Goal: Task Accomplishment & Management: Manage account settings

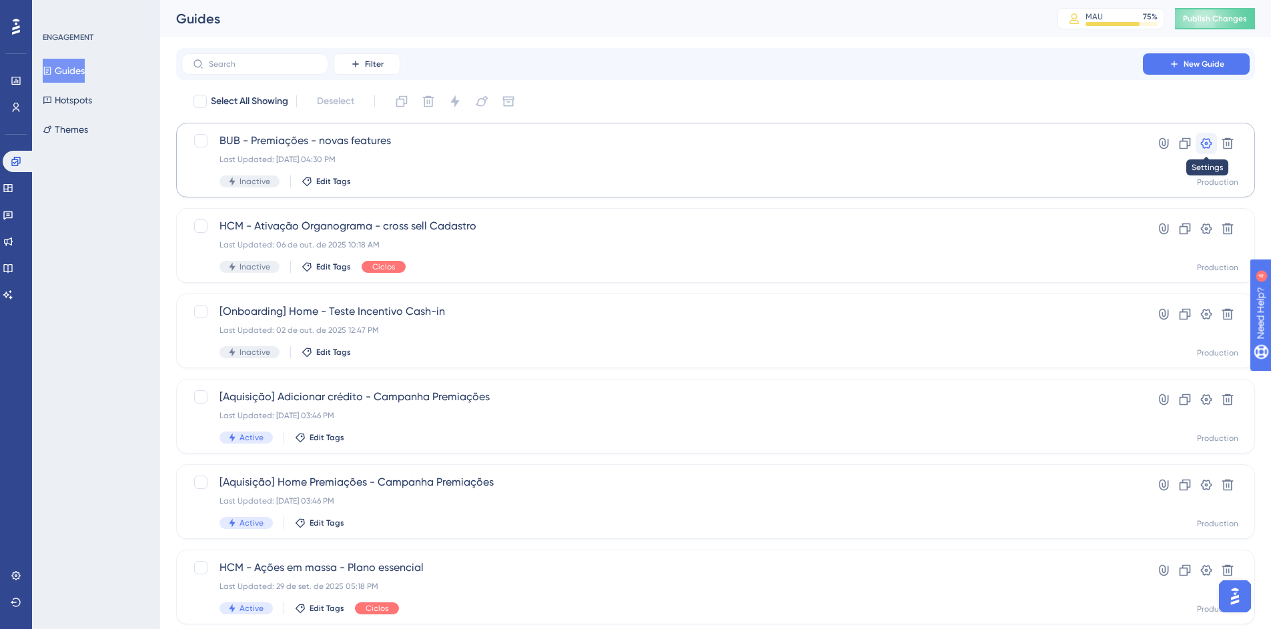
click at [1200, 142] on icon at bounding box center [1206, 143] width 13 height 13
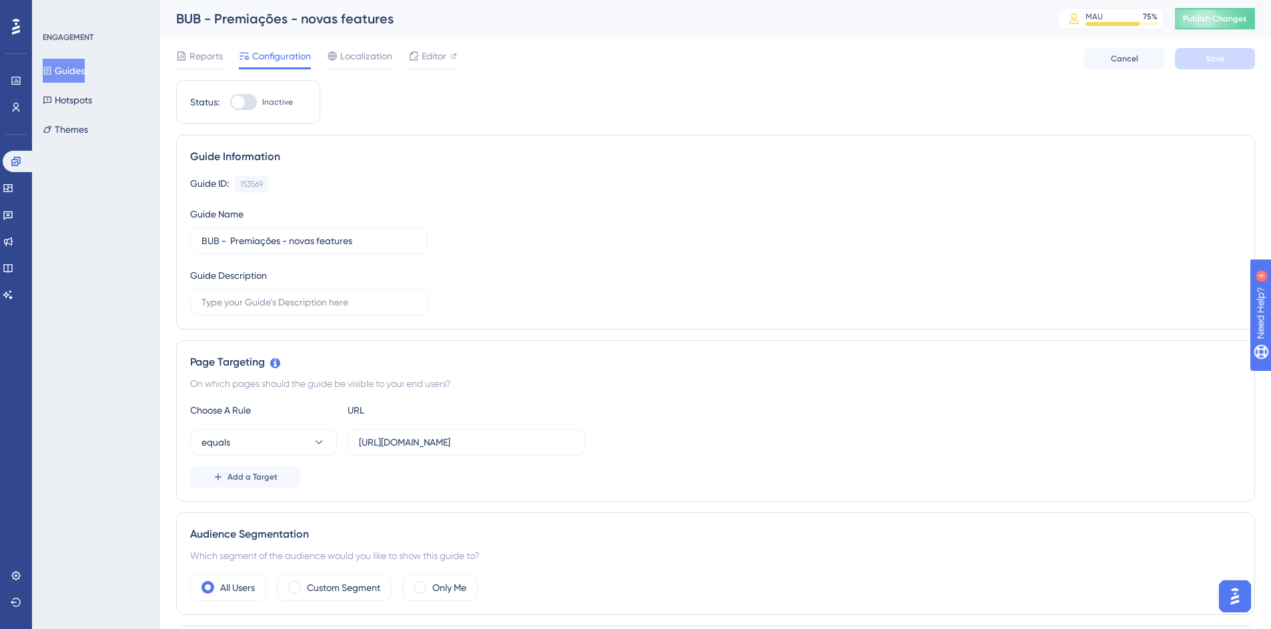
click at [323, 7] on div "BUB - Premiações - novas features MAU 75 % Click to see add-on and upgrade opti…" at bounding box center [715, 18] width 1111 height 37
click at [331, 20] on div "BUB - Premiações - novas features" at bounding box center [600, 18] width 848 height 19
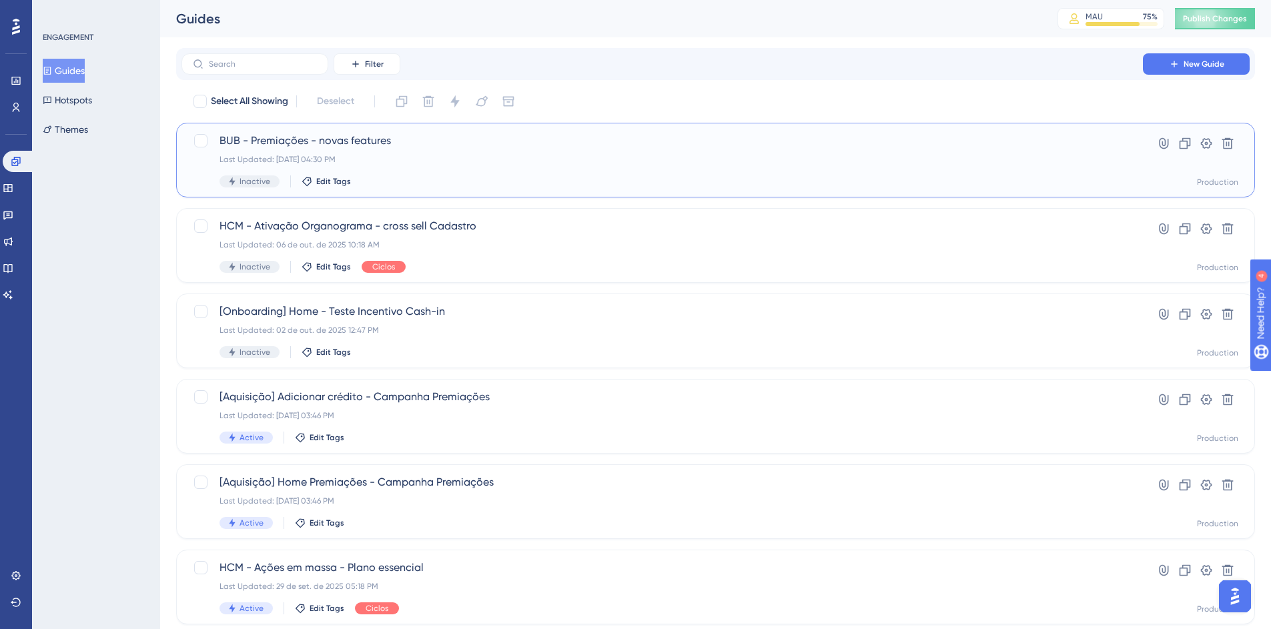
click at [396, 163] on div "Last Updated: 07 de out. de 2025 04:30 PM" at bounding box center [663, 159] width 886 height 11
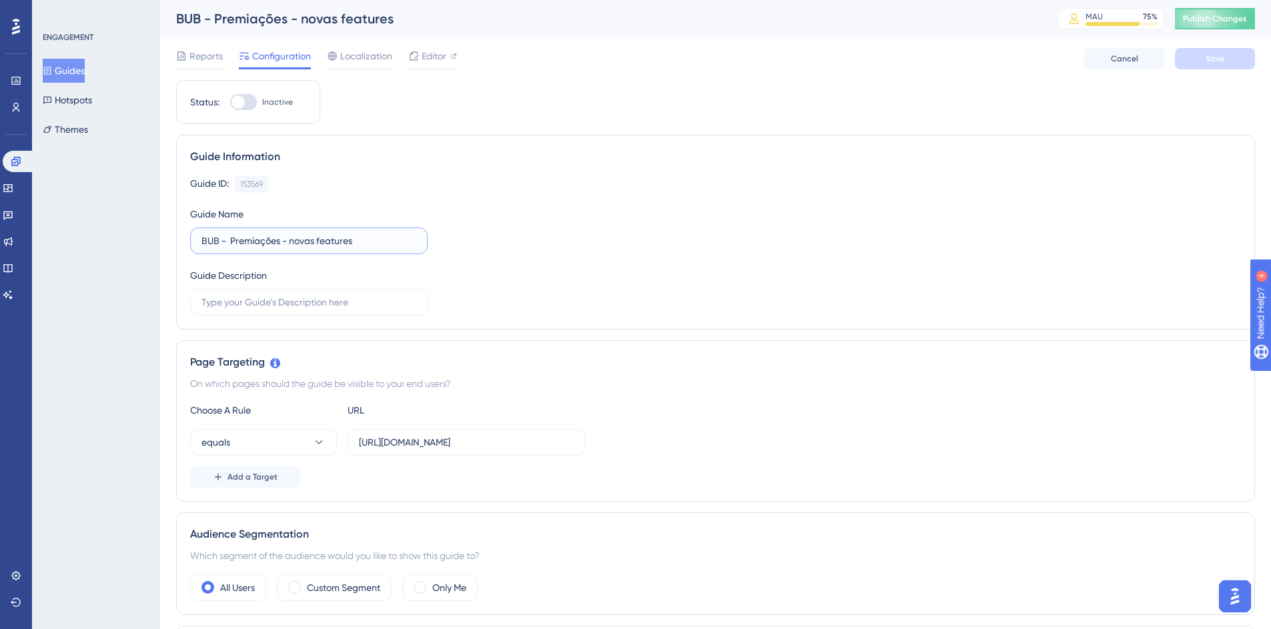
click at [327, 247] on input "BUB - Premiações - novas features" at bounding box center [309, 241] width 215 height 15
drag, startPoint x: 290, startPoint y: 242, endPoint x: 392, endPoint y: 243, distance: 101.4
click at [392, 243] on input "BUB - Premiações - novas features" at bounding box center [309, 241] width 215 height 15
type input "BUB - Premiações - Melhorias"
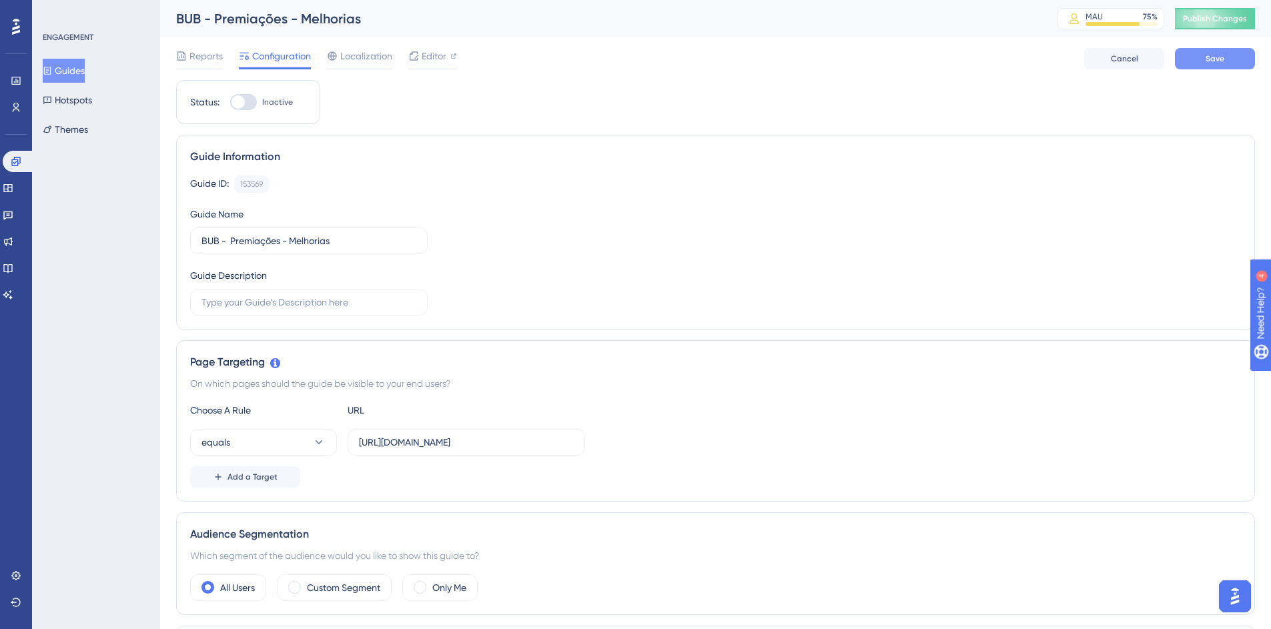
click at [1211, 60] on span "Save" at bounding box center [1215, 58] width 19 height 11
click at [343, 62] on span "Localization" at bounding box center [366, 56] width 52 height 16
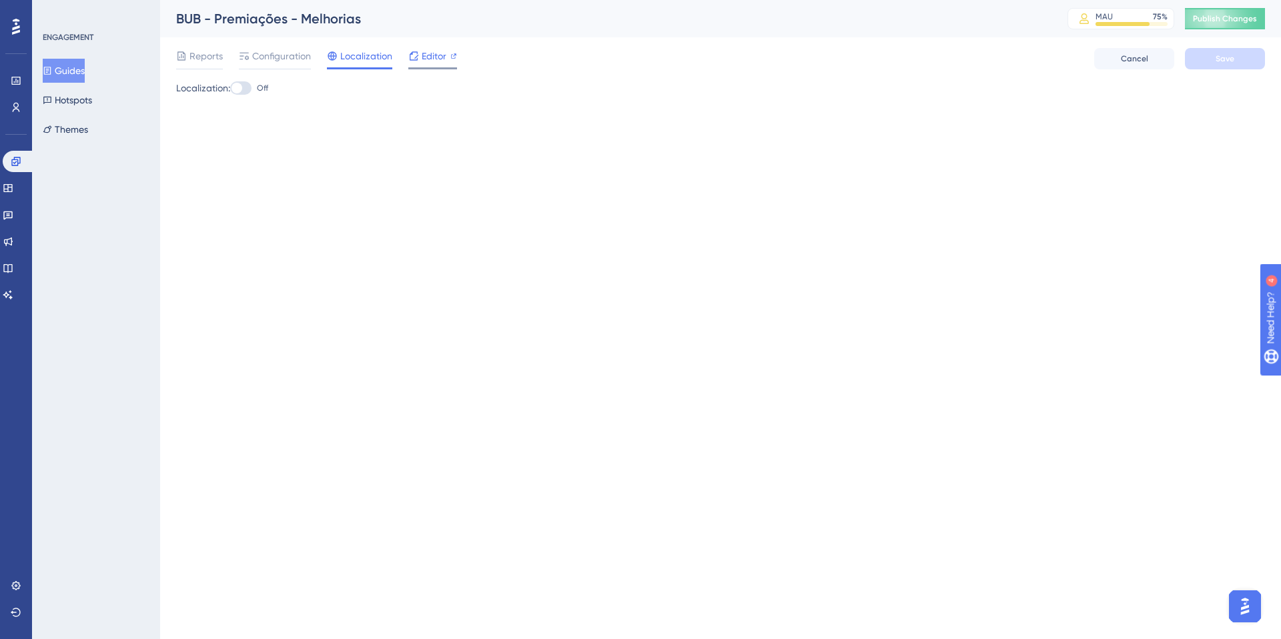
click at [410, 60] on icon at bounding box center [413, 56] width 11 height 11
